Goal: Transaction & Acquisition: Purchase product/service

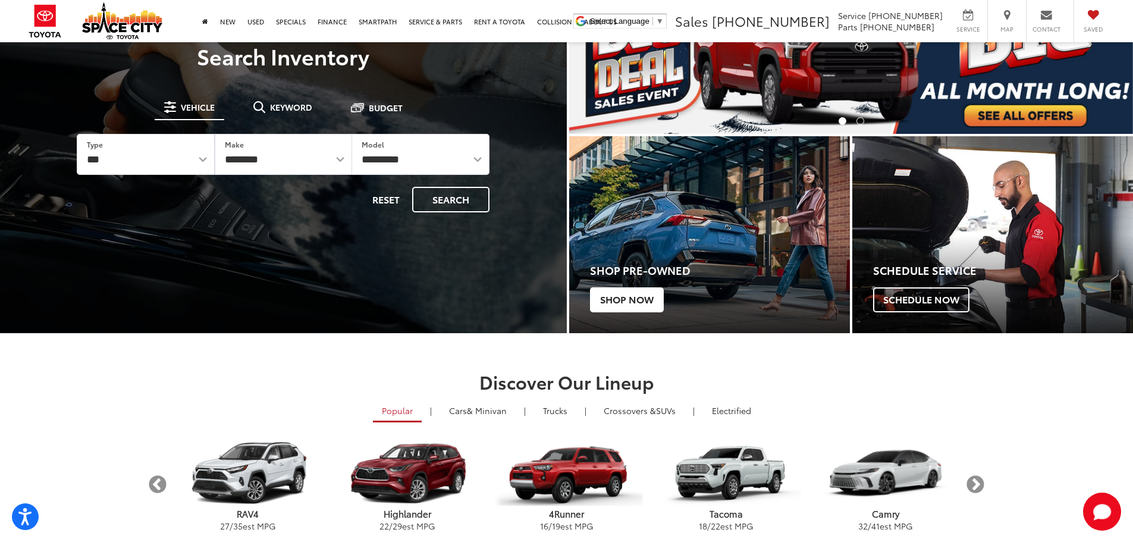
scroll to position [119, 0]
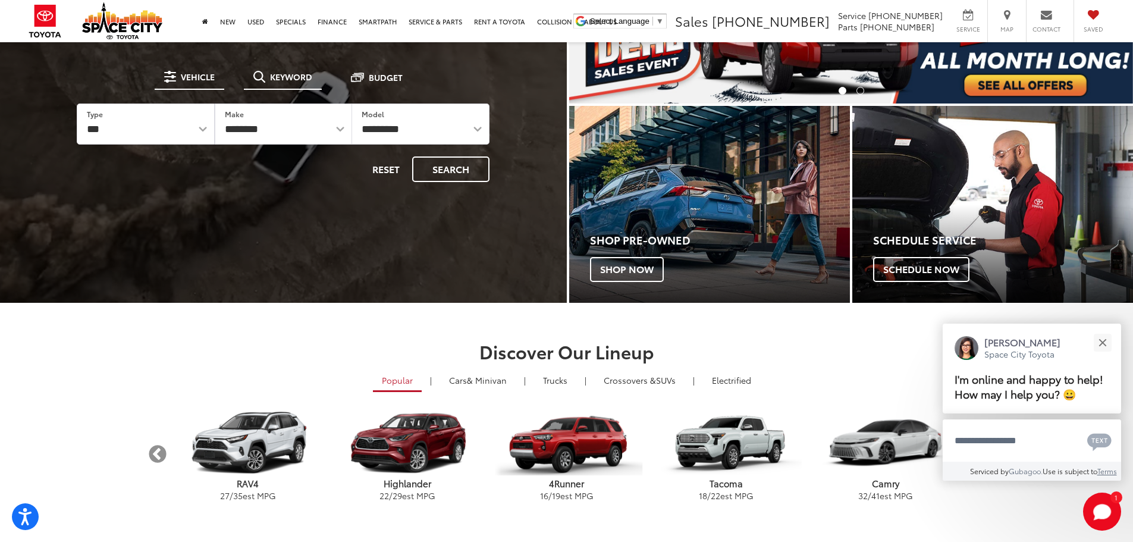
click at [297, 76] on span "Keyword" at bounding box center [291, 77] width 42 height 8
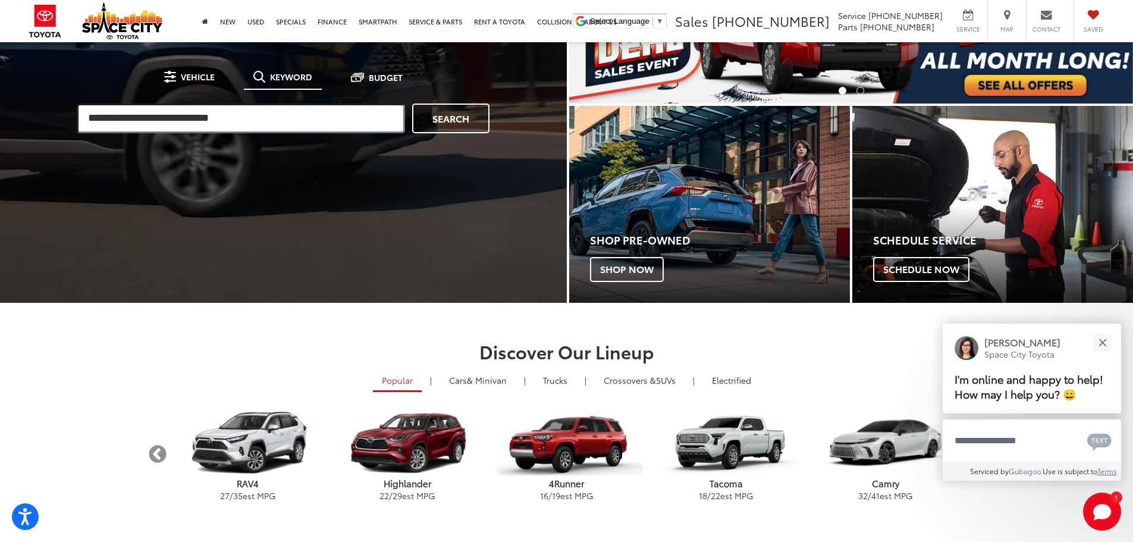
click at [276, 119] on input "search" at bounding box center [241, 118] width 328 height 30
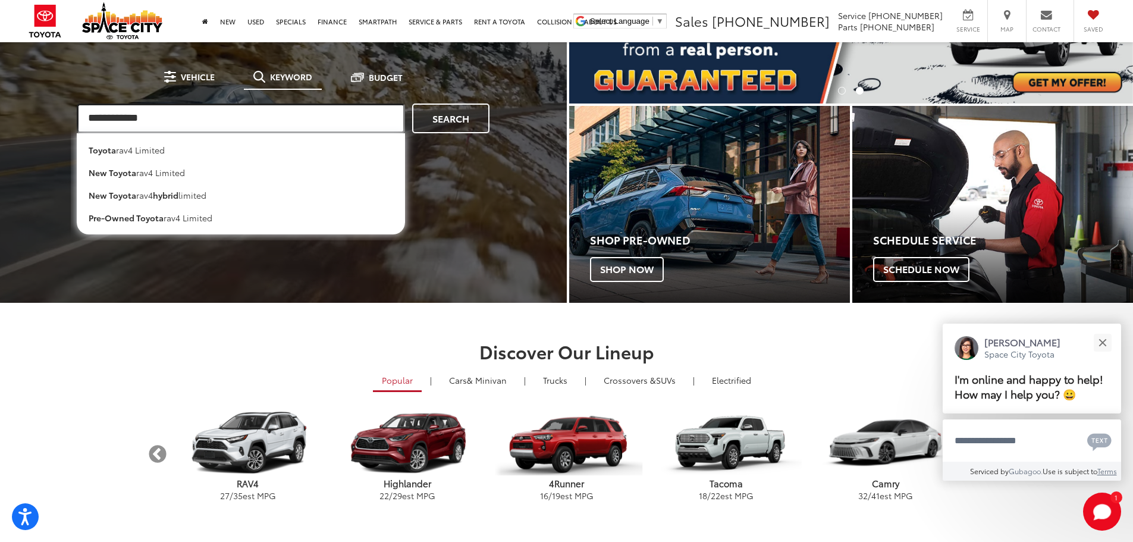
type input "**********"
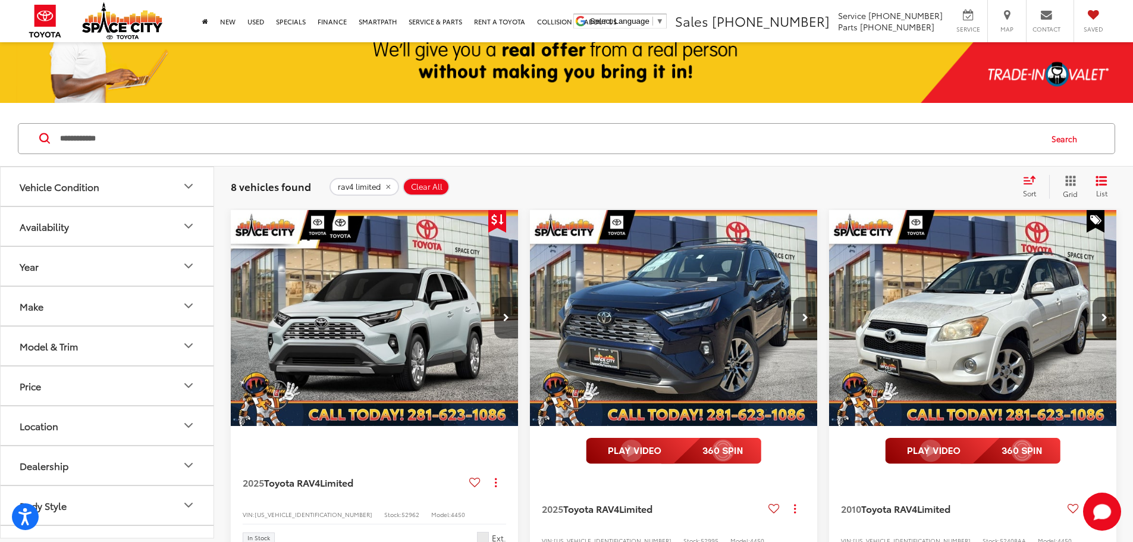
scroll to position [178, 0]
click at [105, 280] on button "Year" at bounding box center [108, 266] width 214 height 39
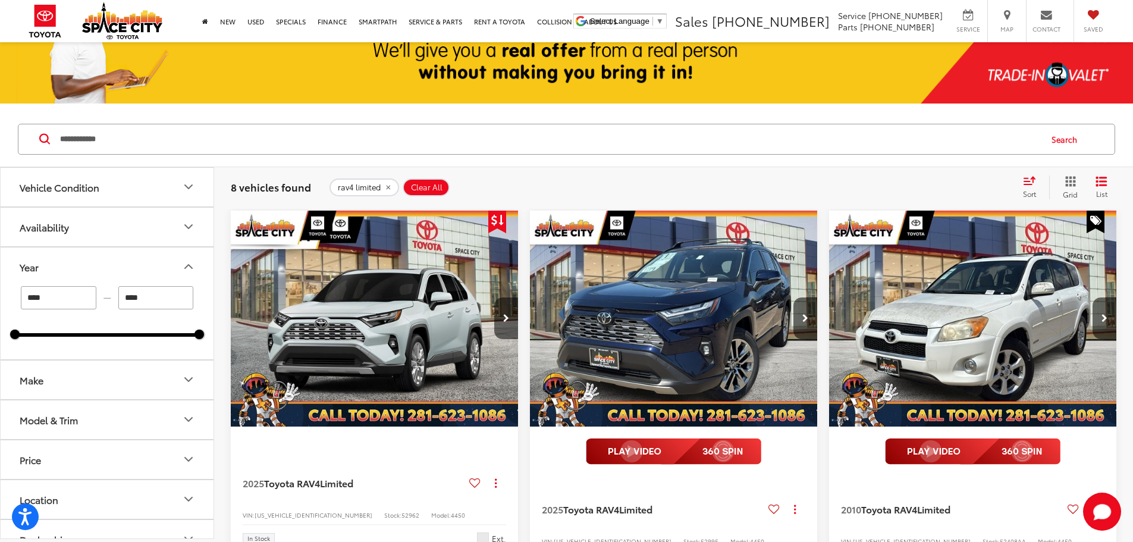
click at [57, 303] on input "****" at bounding box center [59, 297] width 76 height 23
type input "****"
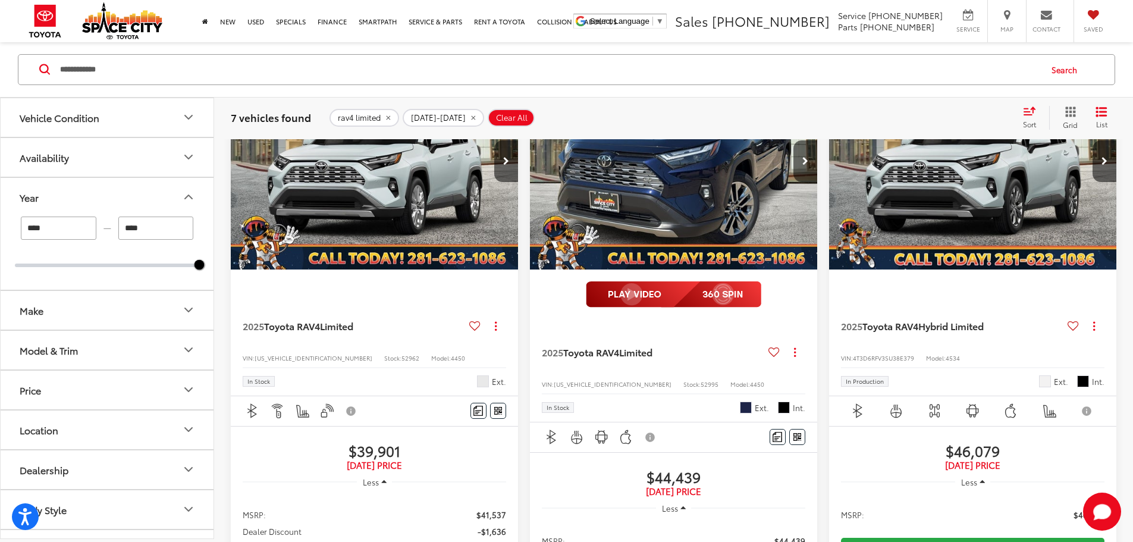
scroll to position [357, 0]
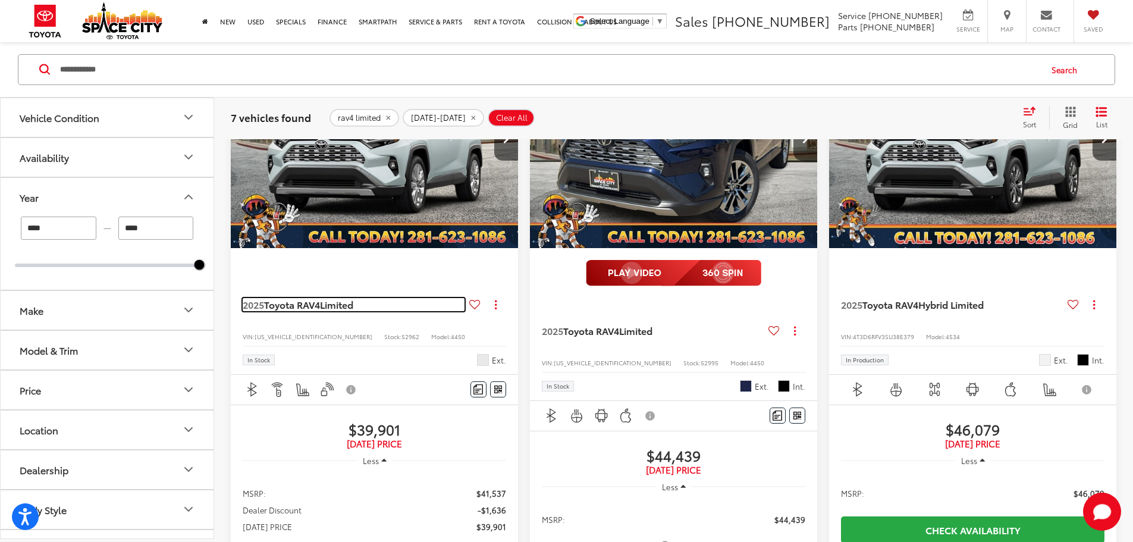
click at [320, 297] on span "Toyota RAV4" at bounding box center [292, 304] width 56 height 14
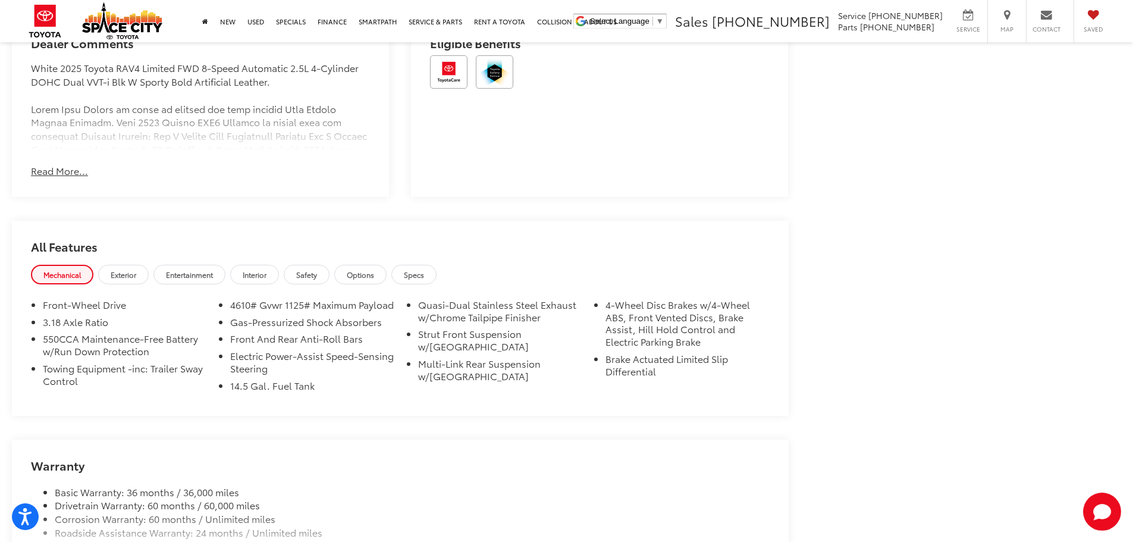
scroll to position [1000, 0]
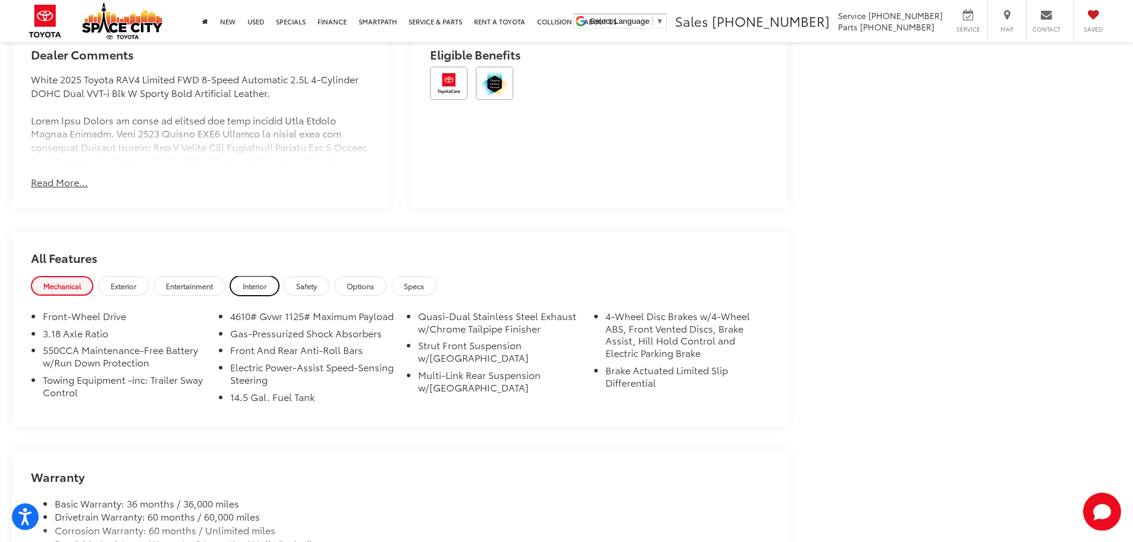
click at [266, 284] on span "Interior" at bounding box center [255, 286] width 24 height 10
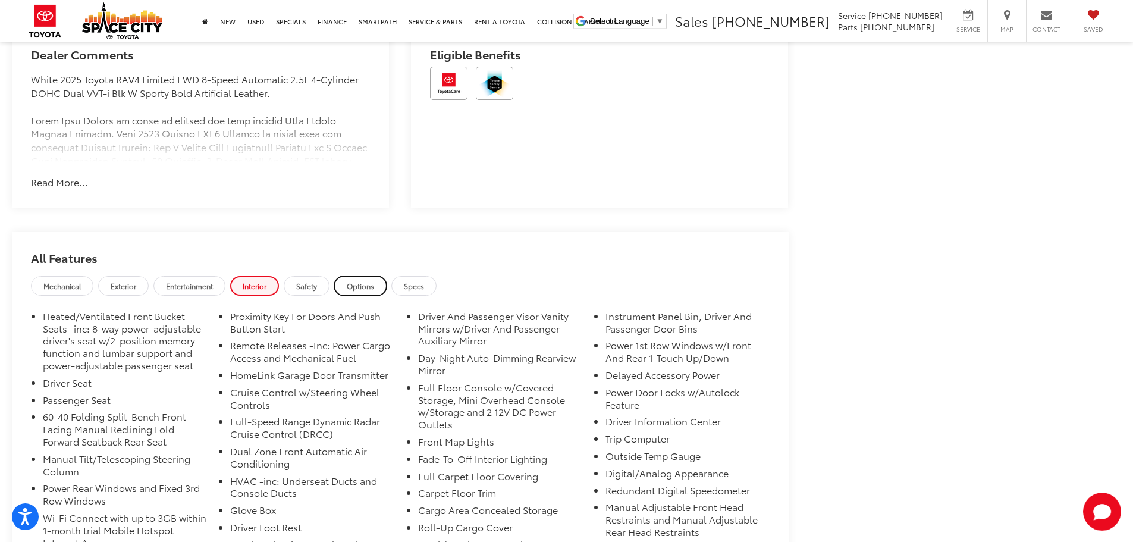
click at [372, 284] on span "Options" at bounding box center [360, 286] width 27 height 10
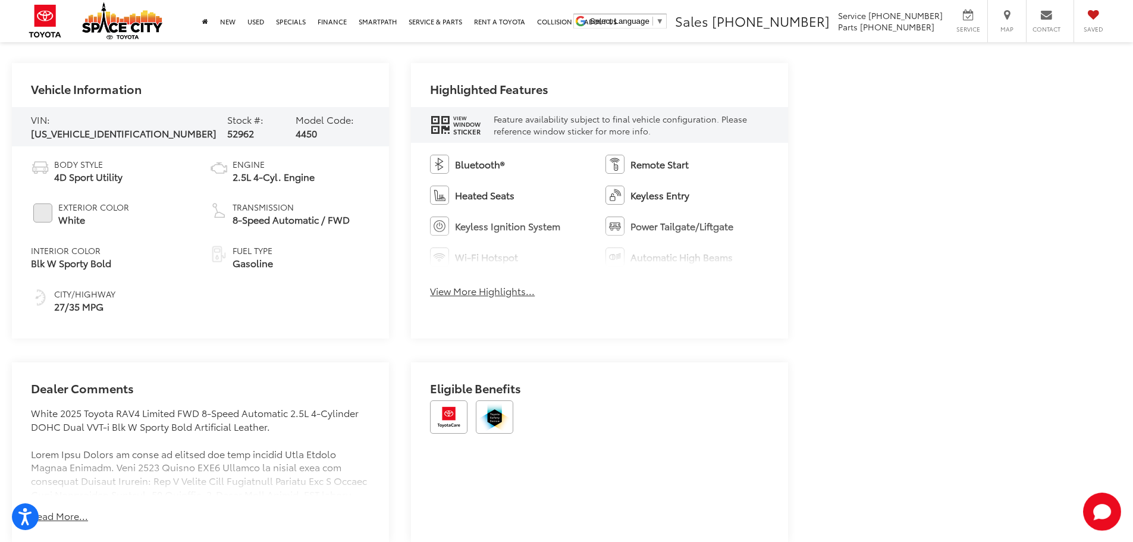
scroll to position [644, 0]
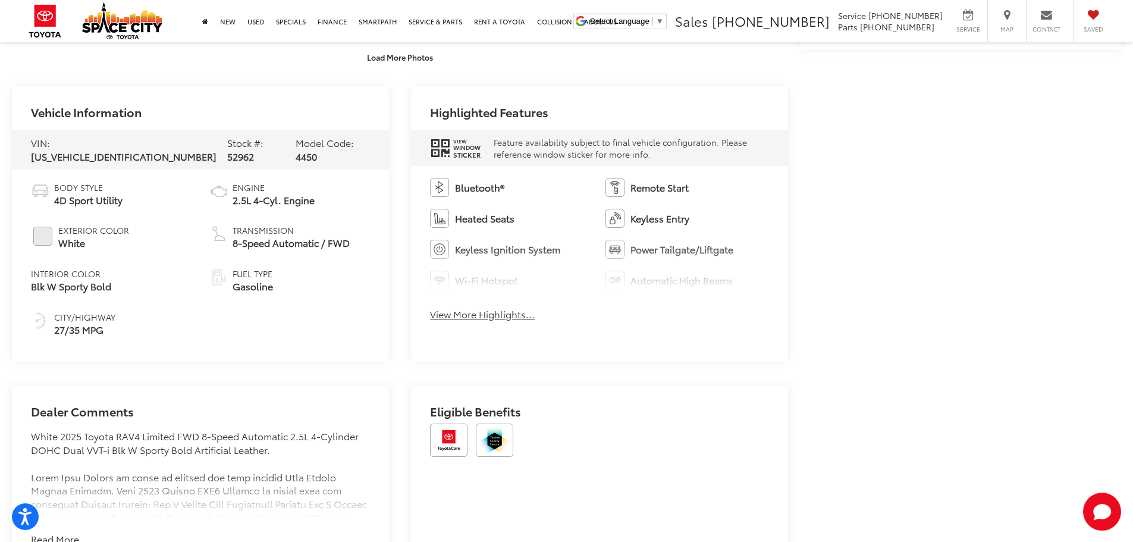
click at [494, 309] on button "View More Highlights..." at bounding box center [482, 315] width 105 height 14
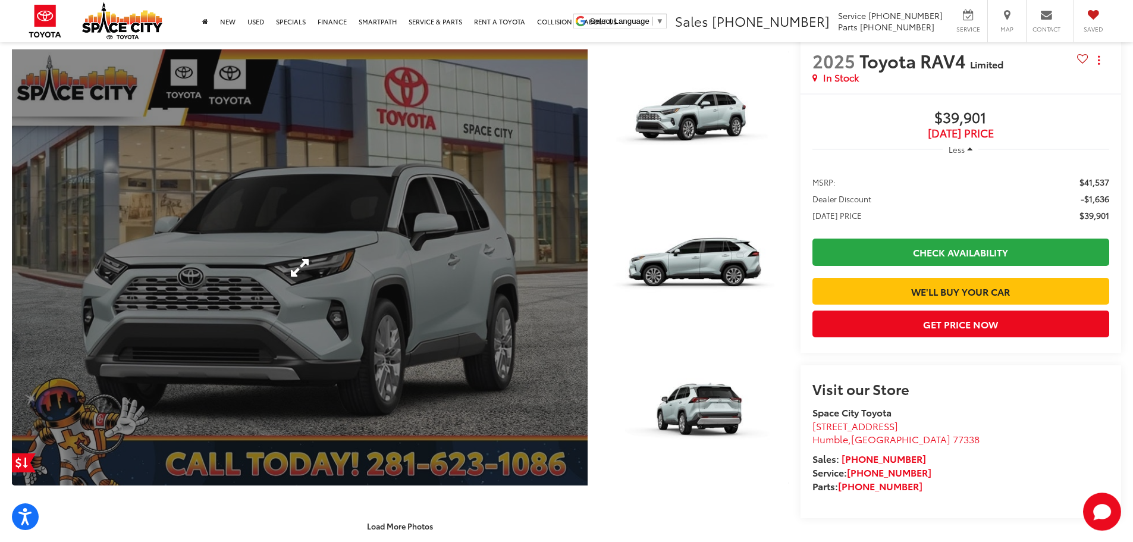
scroll to position [168, 0]
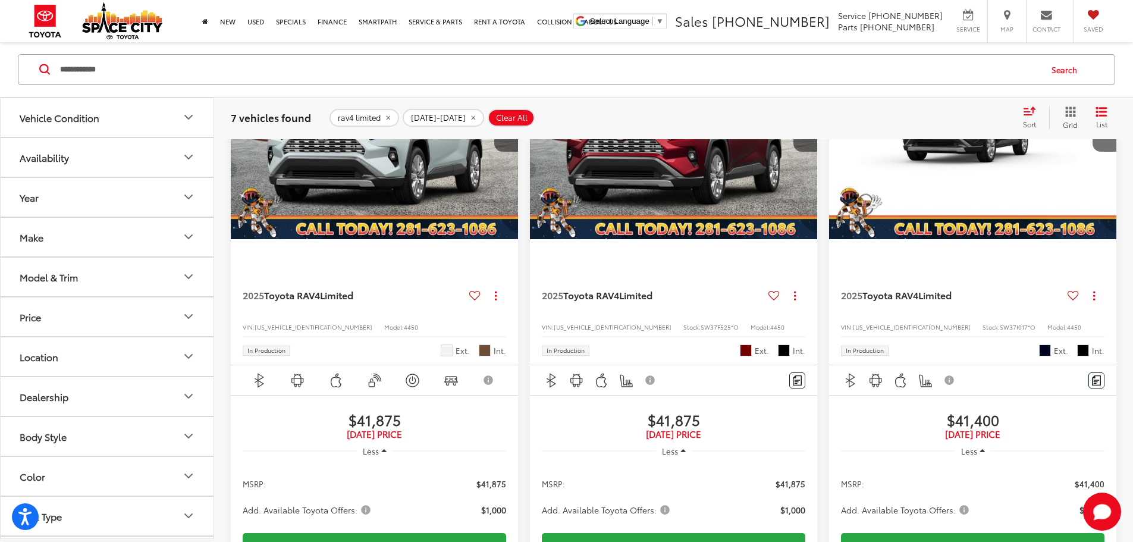
scroll to position [1140, 0]
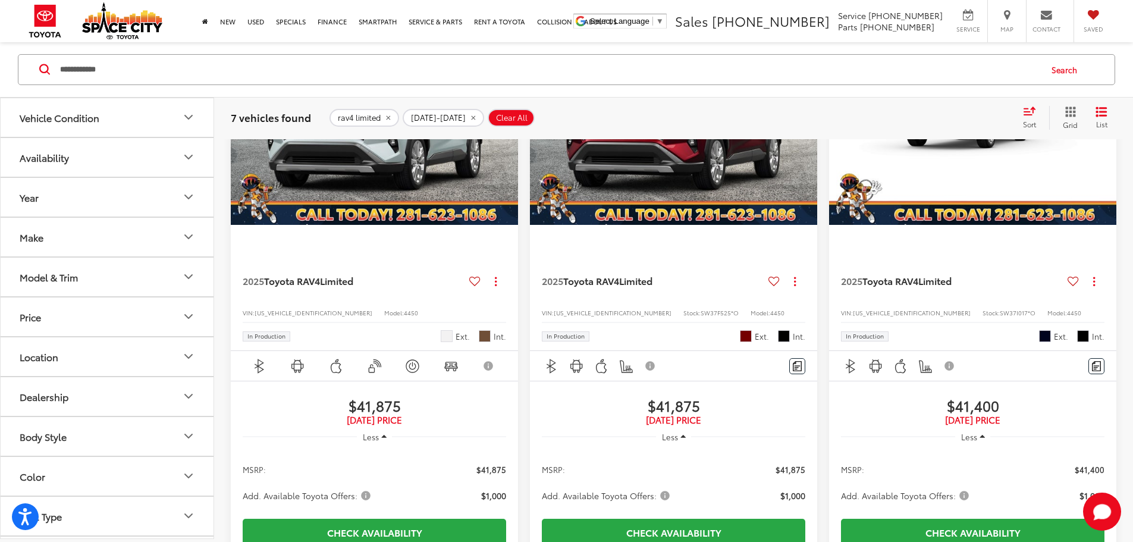
click at [133, 70] on input "**********" at bounding box center [549, 69] width 981 height 29
type input "**********"
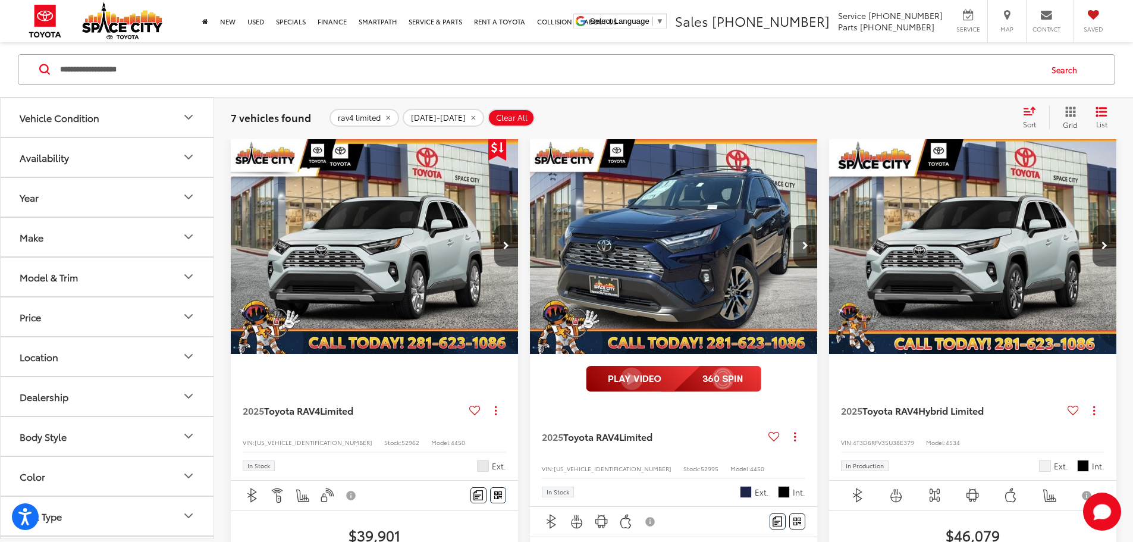
scroll to position [248, 0]
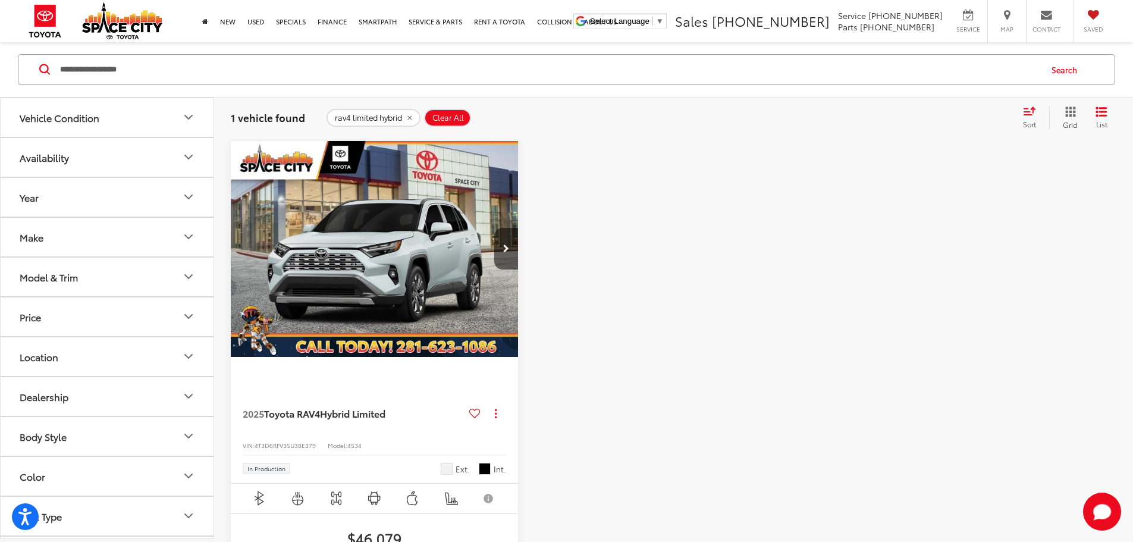
click at [310, 239] on img "2025 Toyota RAV4 Hybrid Limited 0" at bounding box center [374, 249] width 289 height 217
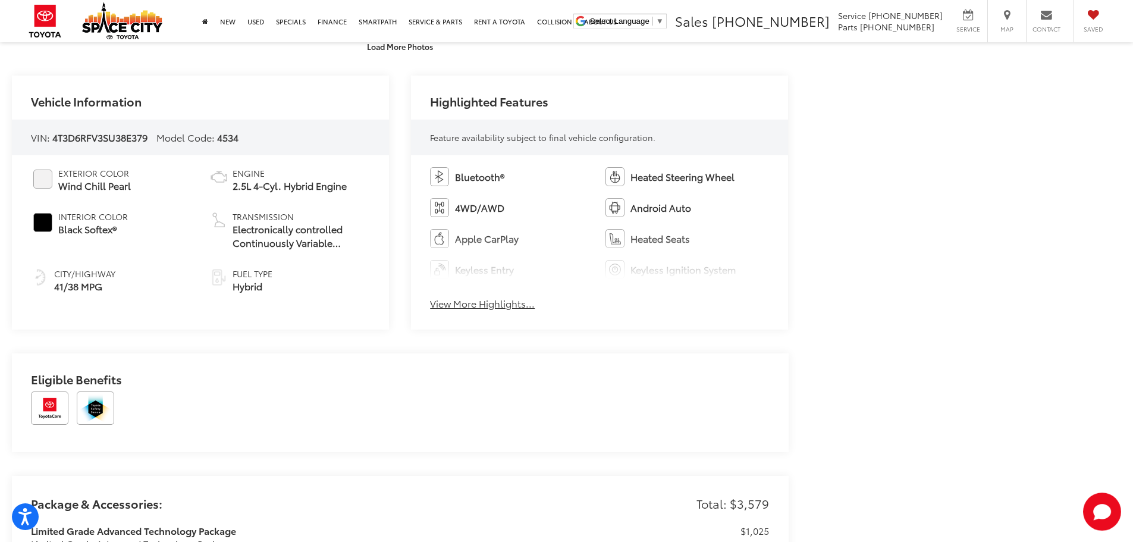
scroll to position [595, 0]
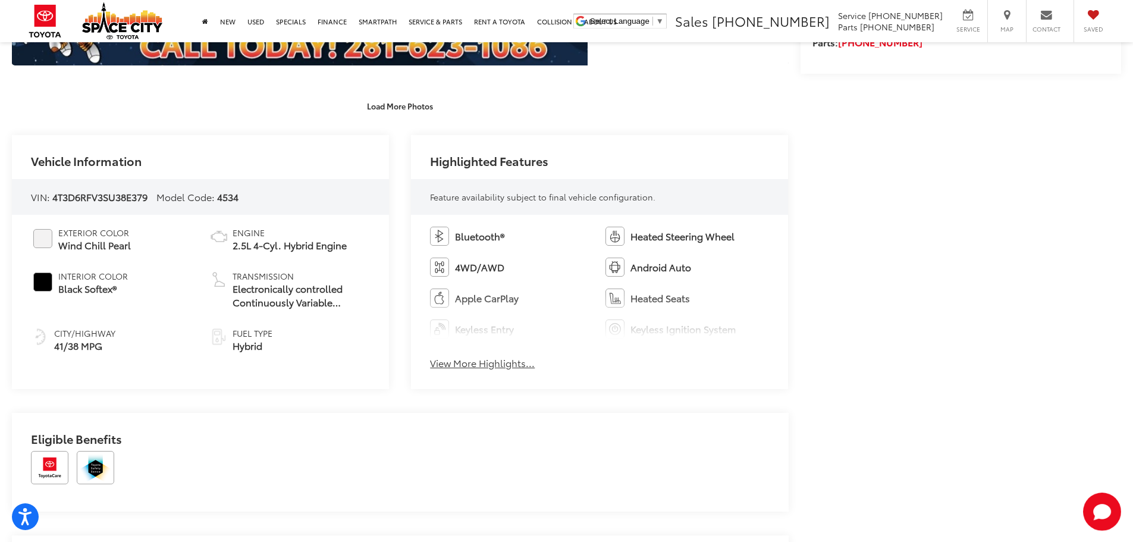
drag, startPoint x: 467, startPoint y: 334, endPoint x: 467, endPoint y: 355, distance: 21.4
click at [467, 334] on ul "Bluetooth® Heated Steering Wheel 4WD/AWD Android Auto Apple CarPlay Heated Seat…" at bounding box center [599, 283] width 339 height 112
click at [467, 360] on button "View More Highlights..." at bounding box center [482, 363] width 105 height 14
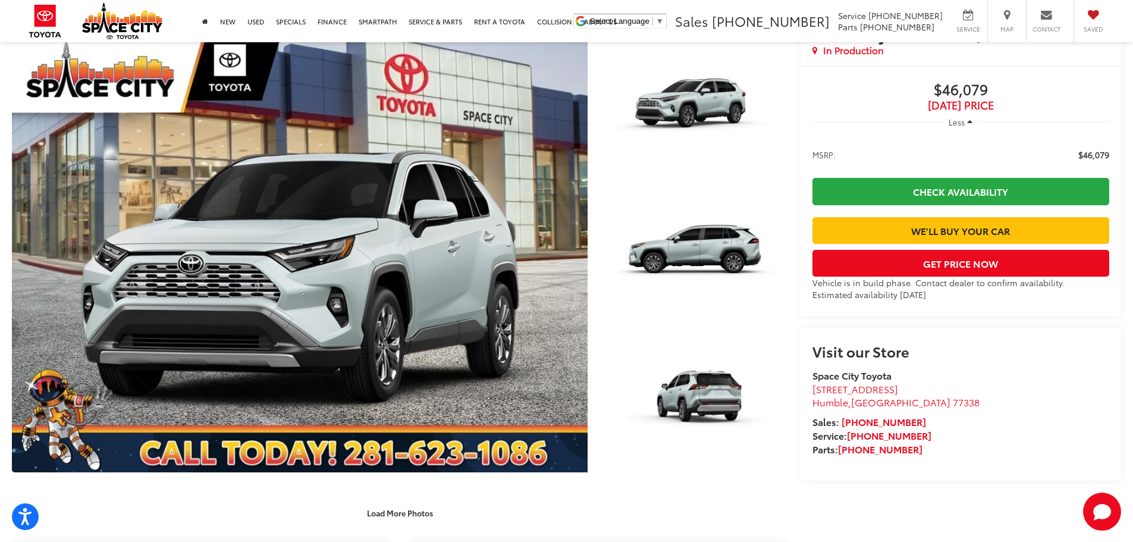
scroll to position [119, 0]
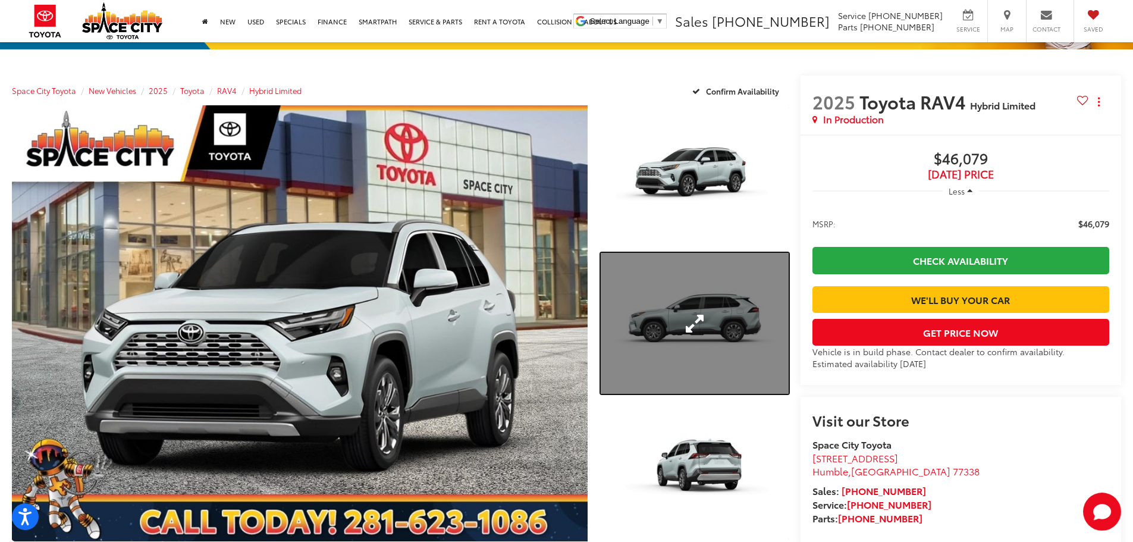
click at [666, 272] on link "Expand Photo 2" at bounding box center [695, 323] width 188 height 141
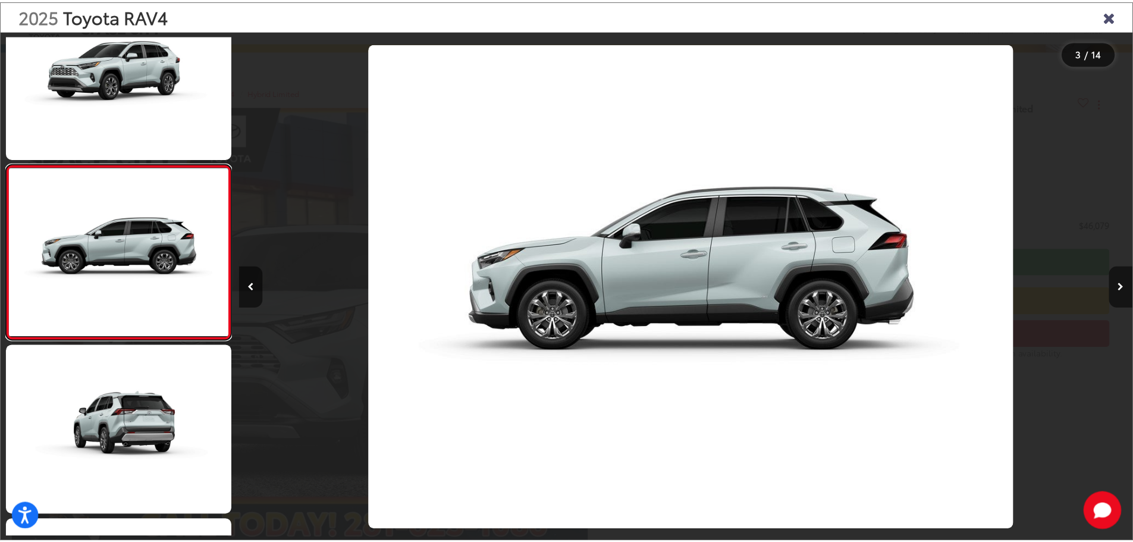
scroll to position [0, 1802]
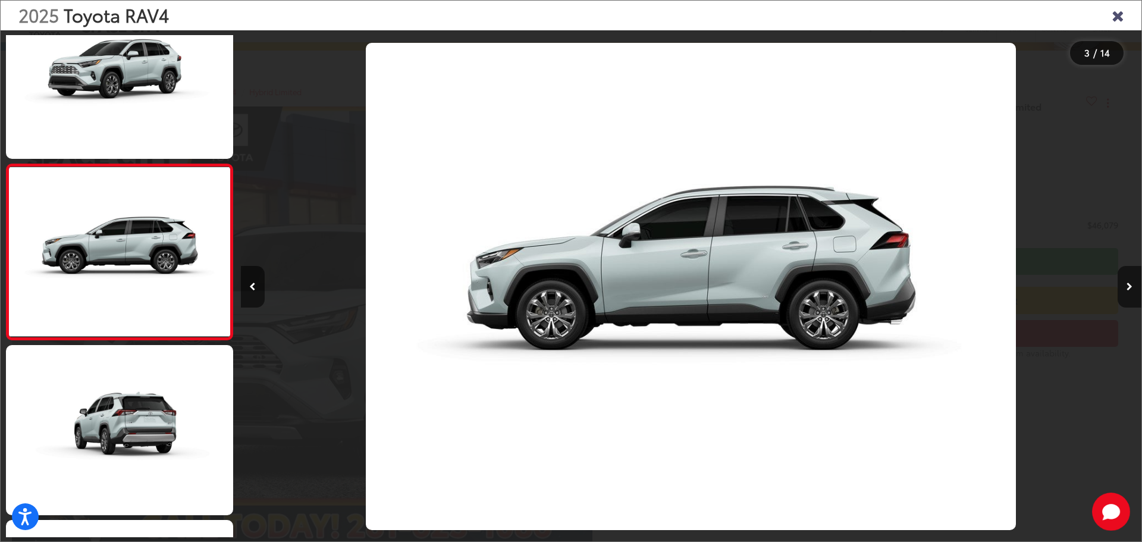
click at [330, 225] on div at bounding box center [353, 286] width 225 height 512
click at [1091, 77] on div at bounding box center [1028, 286] width 225 height 512
click at [1116, 17] on icon "Close gallery" at bounding box center [1118, 14] width 12 height 15
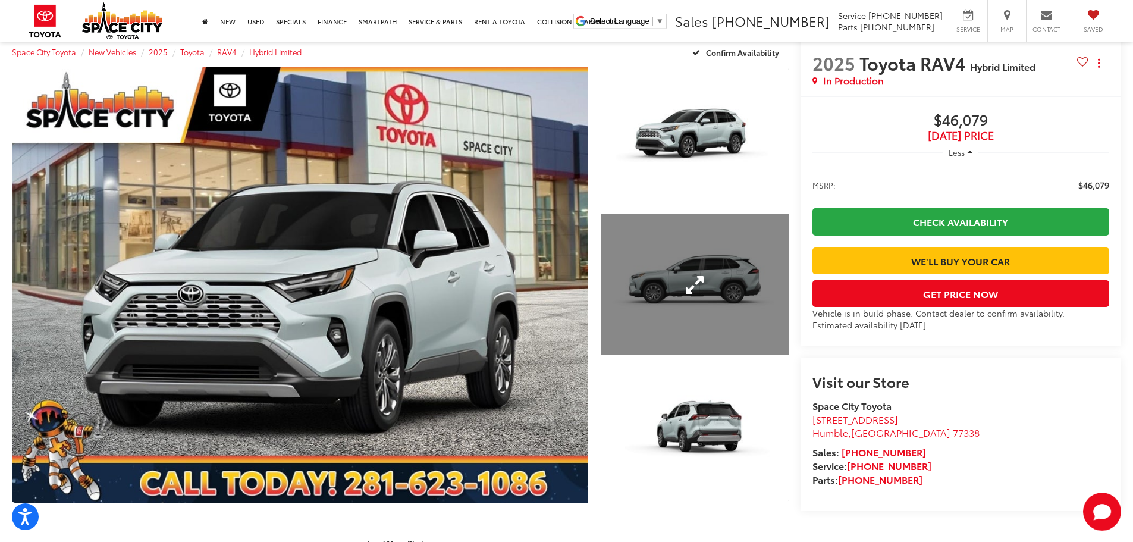
scroll to position [178, 0]
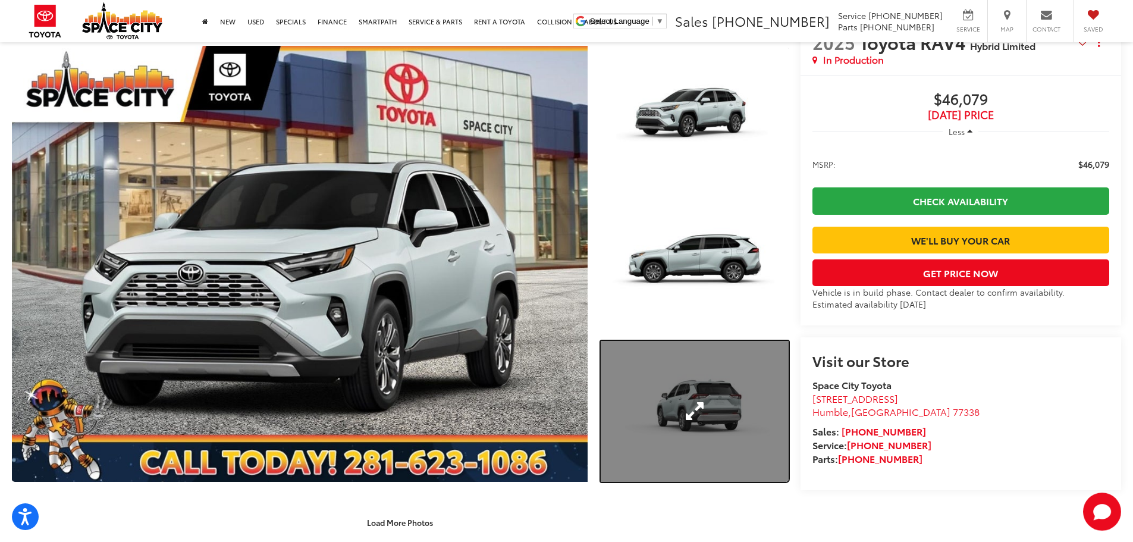
click at [717, 381] on link "Expand Photo 3" at bounding box center [695, 411] width 188 height 141
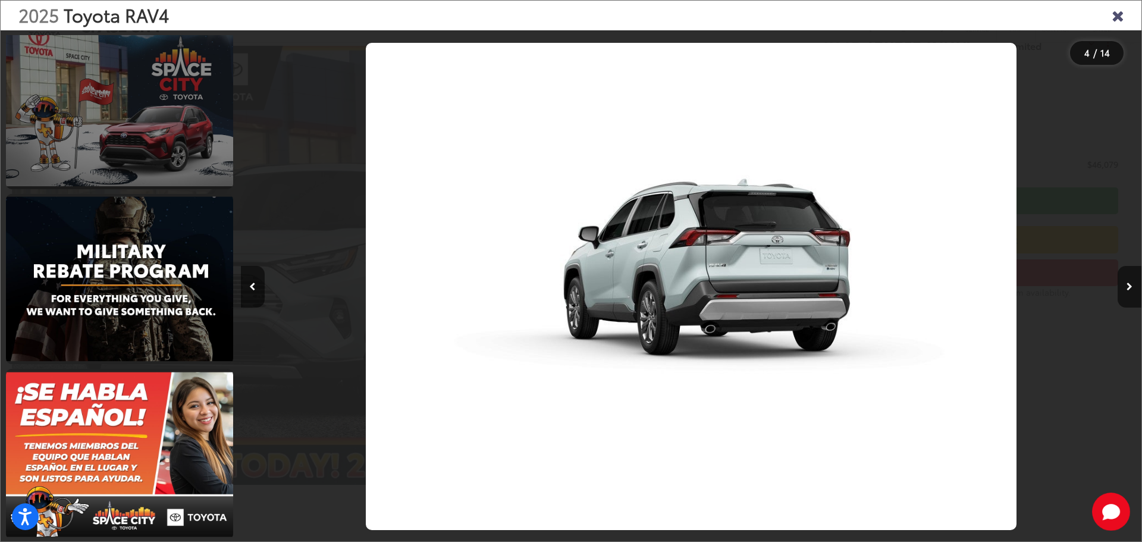
scroll to position [1950, 0]
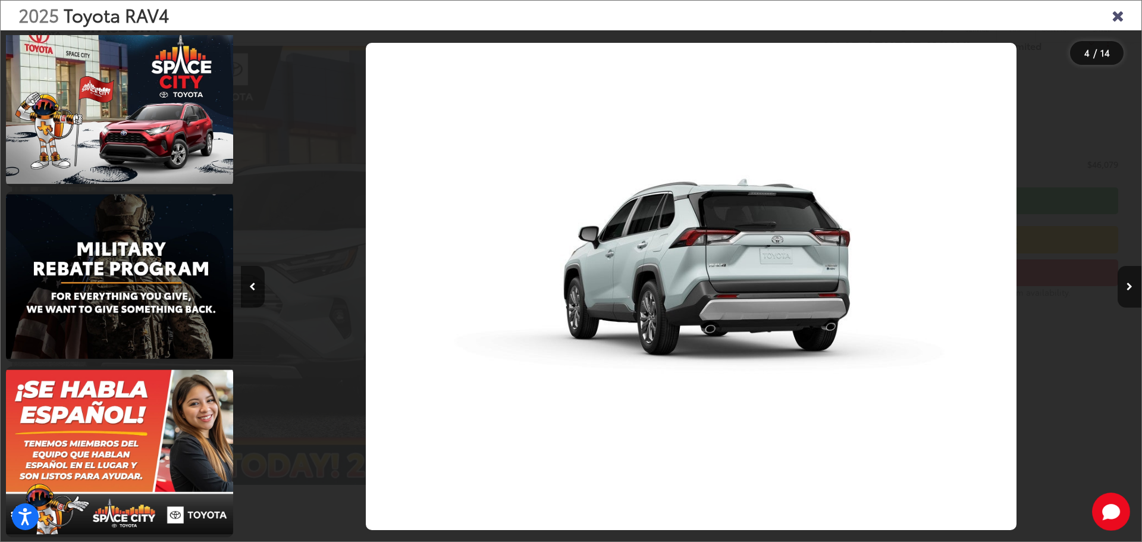
click at [322, 284] on div at bounding box center [353, 286] width 225 height 512
click at [1114, 11] on icon "Close gallery" at bounding box center [1118, 14] width 12 height 15
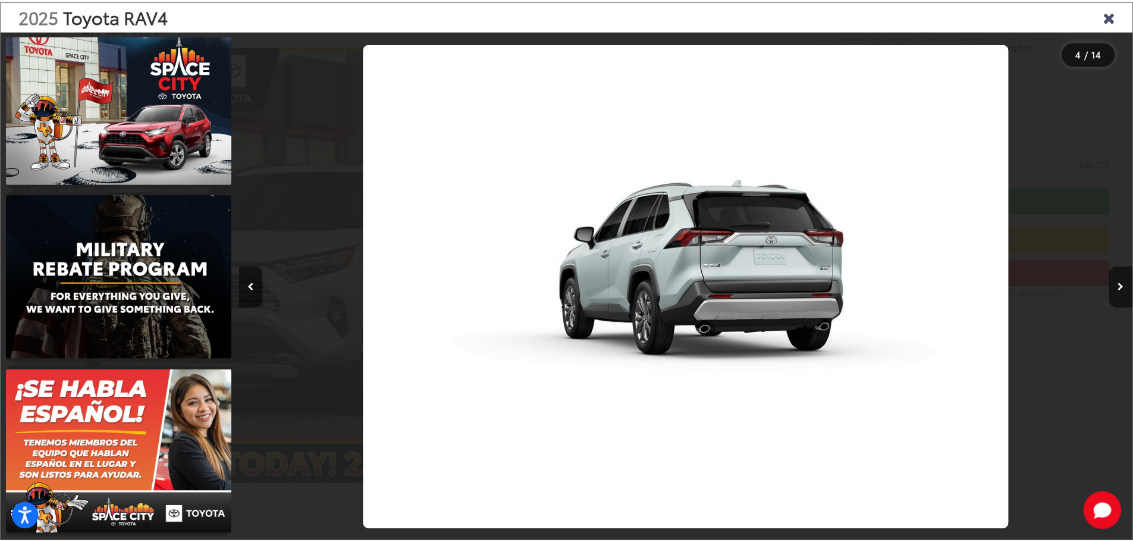
scroll to position [178, 0]
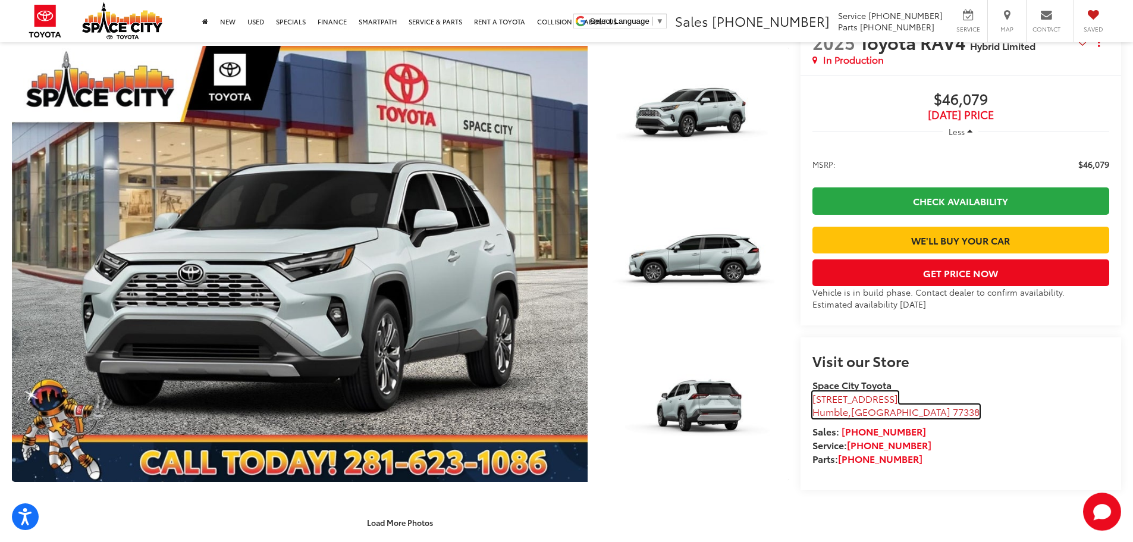
click at [846, 418] on span "Humble" at bounding box center [831, 411] width 36 height 14
